Goal: Task Accomplishment & Management: Complete application form

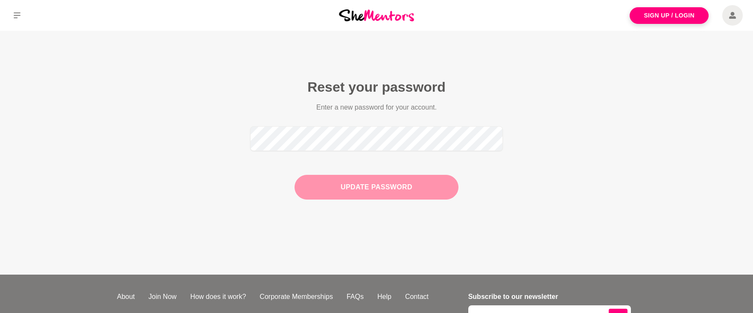
click at [389, 184] on button "Update Password" at bounding box center [377, 187] width 164 height 25
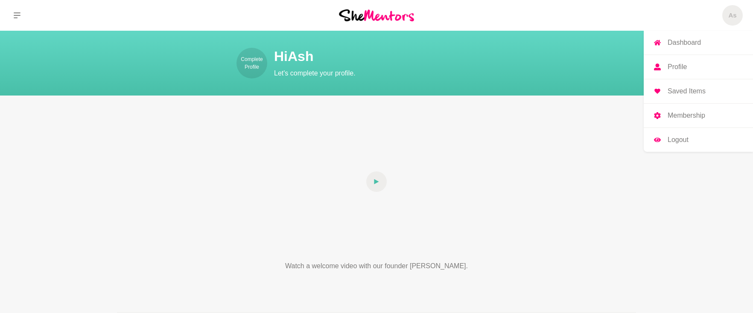
click at [678, 64] on p "Profile" at bounding box center [677, 67] width 19 height 7
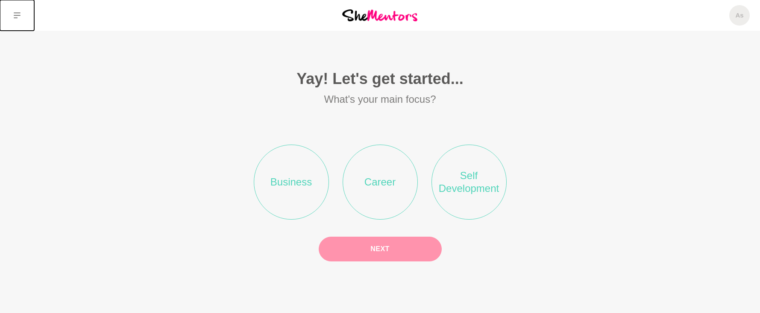
click at [15, 13] on icon at bounding box center [17, 15] width 7 height 6
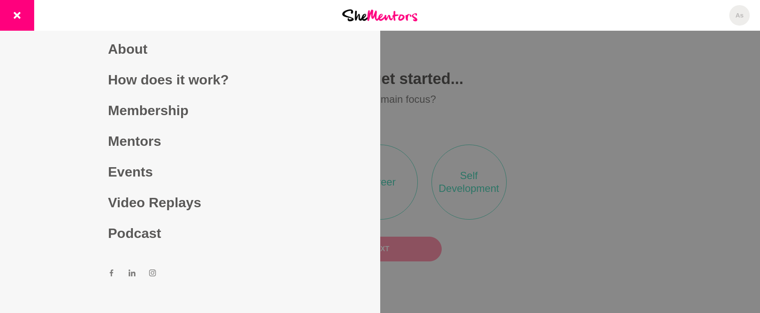
click at [583, 13] on div "As Dashboard Profile Saved Items Membership Logout As Dashboard Profile Saved I…" at bounding box center [632, 15] width 253 height 31
click at [17, 16] on icon at bounding box center [17, 15] width 7 height 7
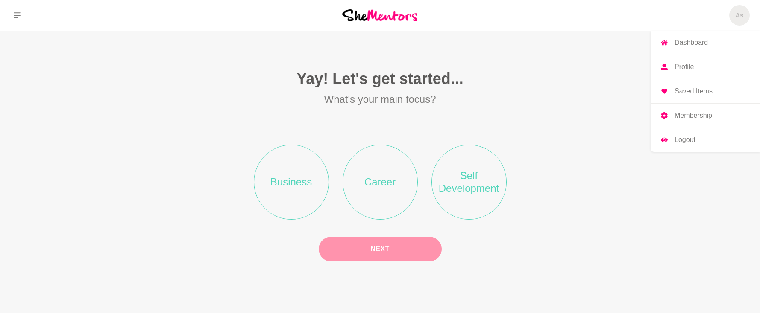
click at [741, 18] on h5 "As" at bounding box center [739, 16] width 8 height 8
click at [698, 41] on p "Dashboard" at bounding box center [690, 42] width 33 height 7
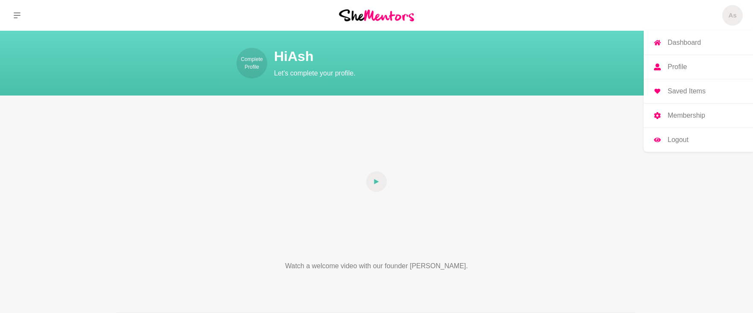
click at [731, 23] on span "As" at bounding box center [733, 15] width 20 height 20
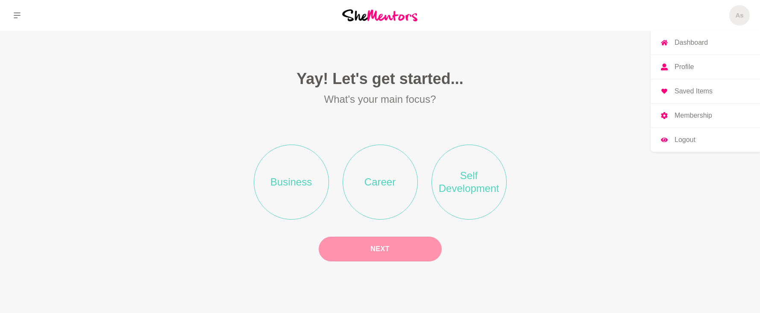
click at [683, 73] on link "Profile" at bounding box center [704, 67] width 109 height 24
click at [287, 182] on li "Business" at bounding box center [291, 182] width 75 height 75
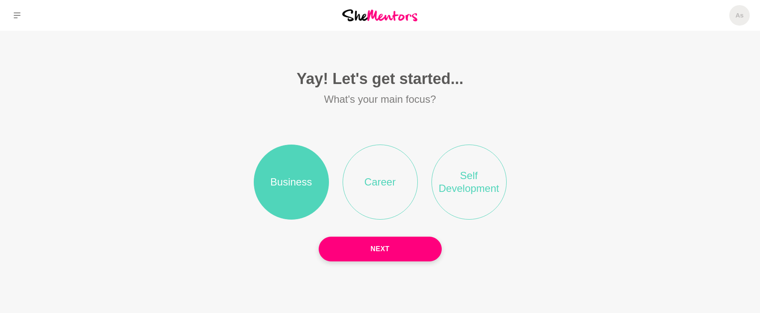
click at [483, 186] on li "Self Development" at bounding box center [468, 182] width 75 height 75
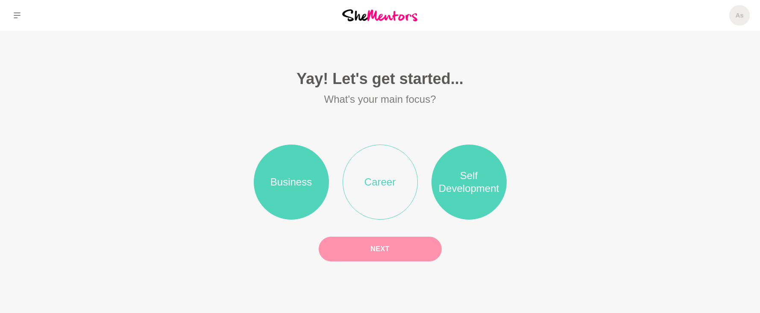
click at [389, 249] on button "Next" at bounding box center [380, 249] width 123 height 25
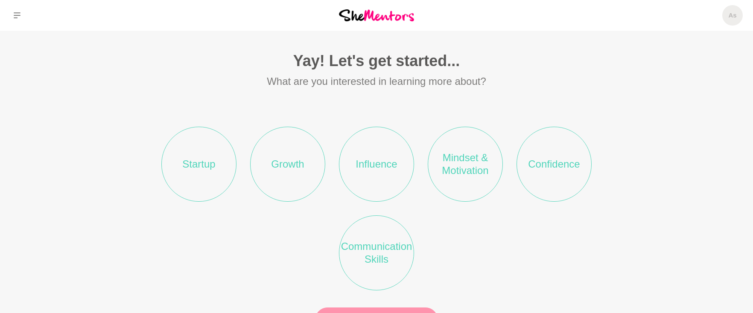
click at [301, 170] on li "Growth" at bounding box center [287, 164] width 75 height 75
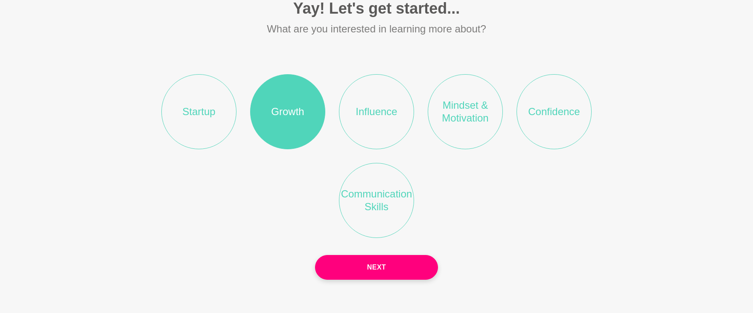
scroll to position [53, 0]
click at [474, 108] on li "Mindset & Motivation" at bounding box center [465, 110] width 75 height 75
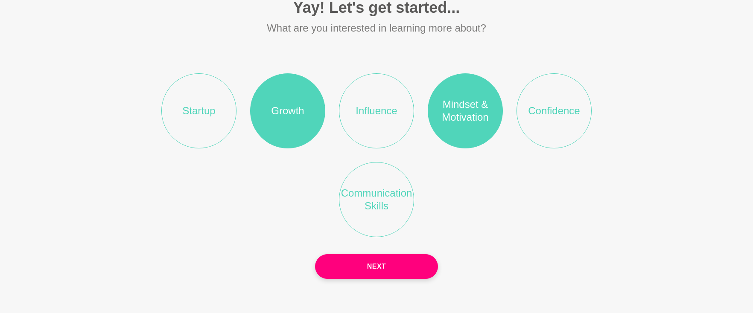
click at [553, 109] on li "Confidence" at bounding box center [554, 110] width 75 height 75
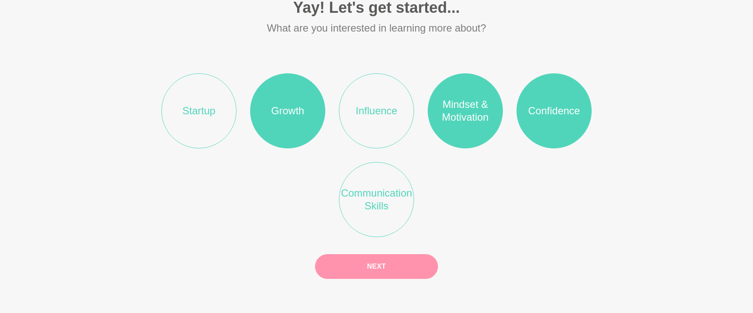
click at [383, 264] on button "Next" at bounding box center [376, 267] width 123 height 25
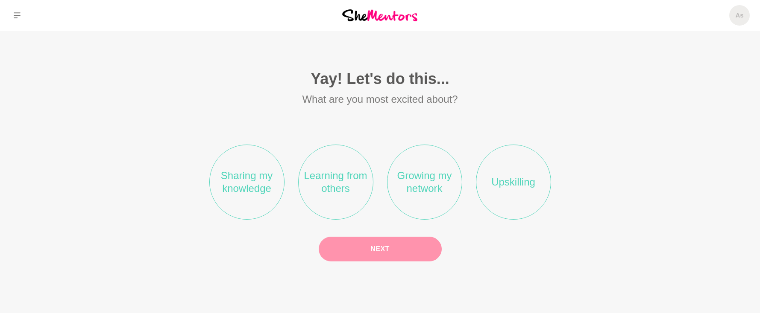
click at [251, 200] on li "Sharing my knowledge" at bounding box center [246, 182] width 75 height 75
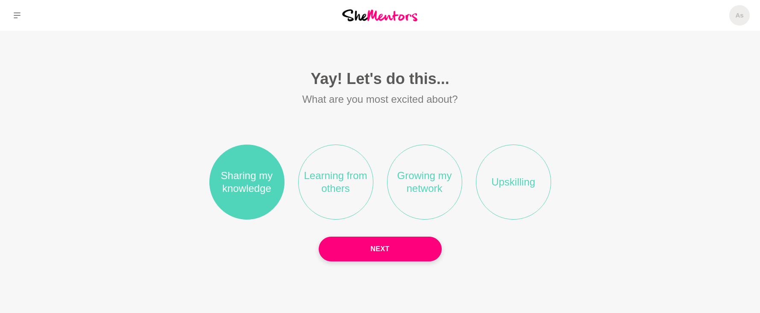
click at [342, 196] on li "Learning from others" at bounding box center [335, 182] width 75 height 75
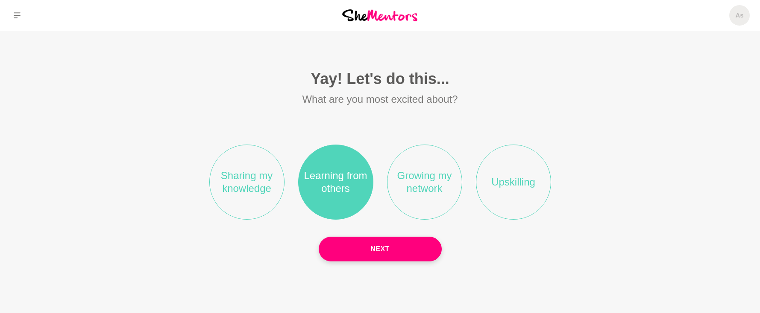
click at [421, 198] on li "Growing my network" at bounding box center [424, 182] width 75 height 75
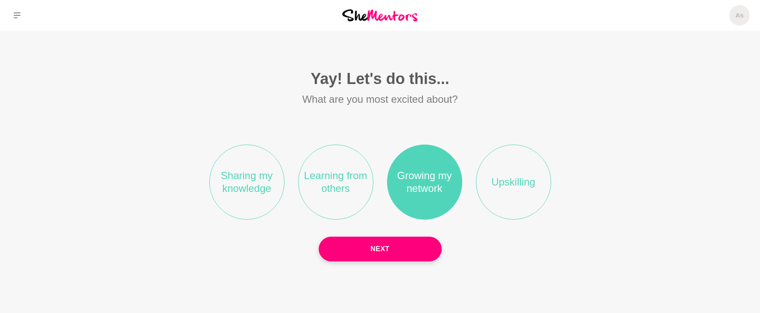
click at [328, 197] on li "Learning from others" at bounding box center [335, 182] width 75 height 75
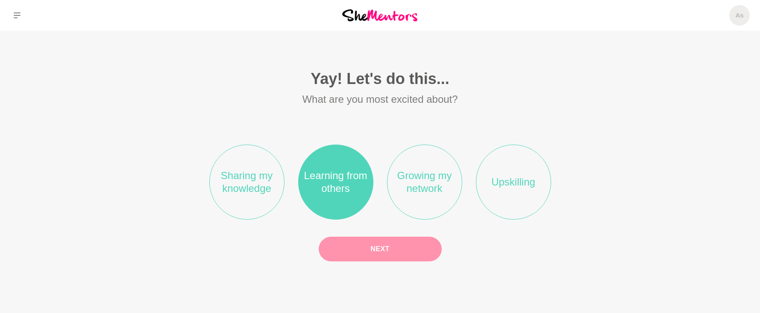
click at [393, 247] on button "Next" at bounding box center [380, 249] width 123 height 25
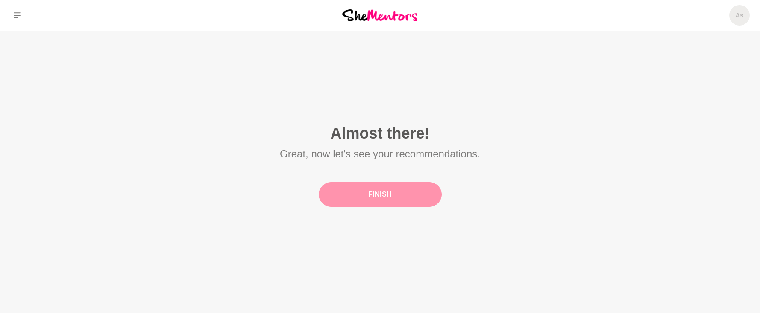
click at [378, 196] on button "Finish" at bounding box center [380, 194] width 123 height 25
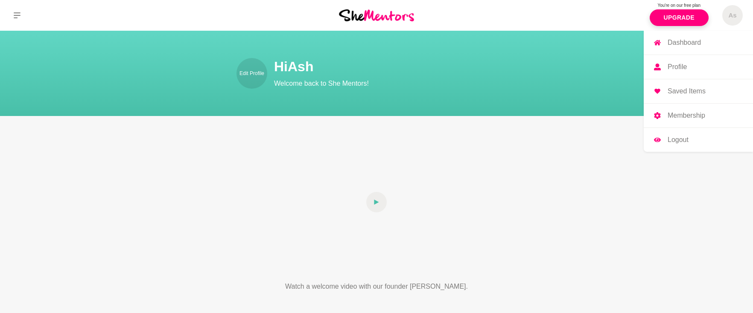
click at [675, 66] on p "Profile" at bounding box center [677, 67] width 19 height 7
